Goal: Navigation & Orientation: Find specific page/section

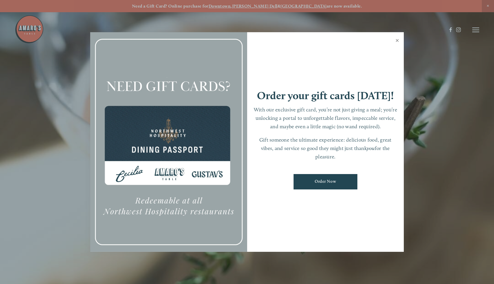
click at [397, 42] on link "Close" at bounding box center [397, 41] width 11 height 16
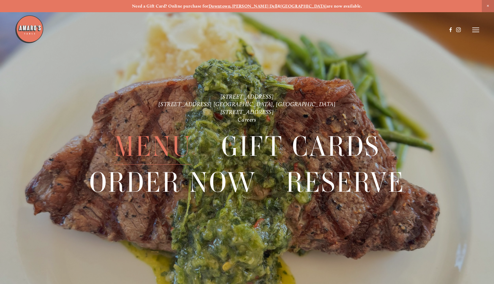
click at [155, 145] on span "Menu" at bounding box center [153, 146] width 78 height 36
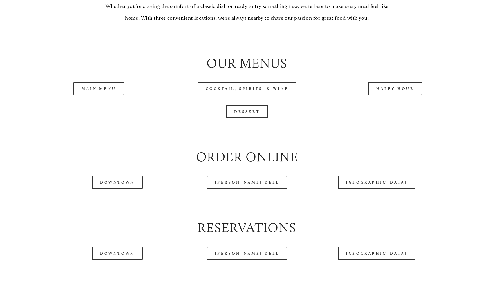
scroll to position [613, 0]
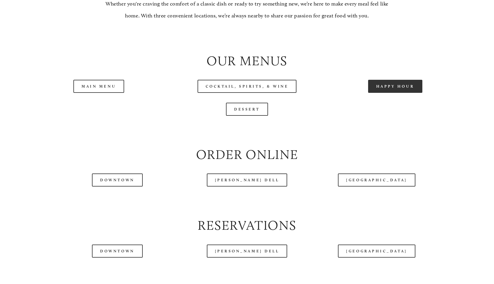
click at [383, 82] on link "Happy Hour" at bounding box center [395, 86] width 55 height 13
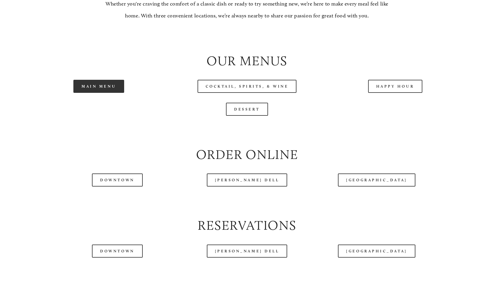
click at [101, 83] on link "Main Menu" at bounding box center [98, 86] width 51 height 13
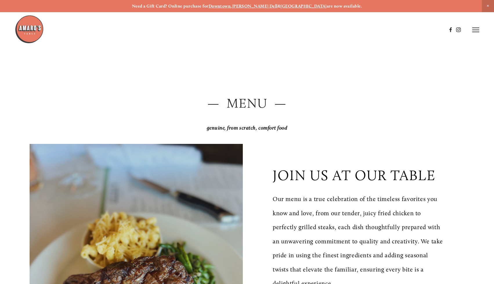
scroll to position [0, 0]
click at [33, 33] on img at bounding box center [29, 29] width 29 height 29
